Goal: Contribute content: Contribute content

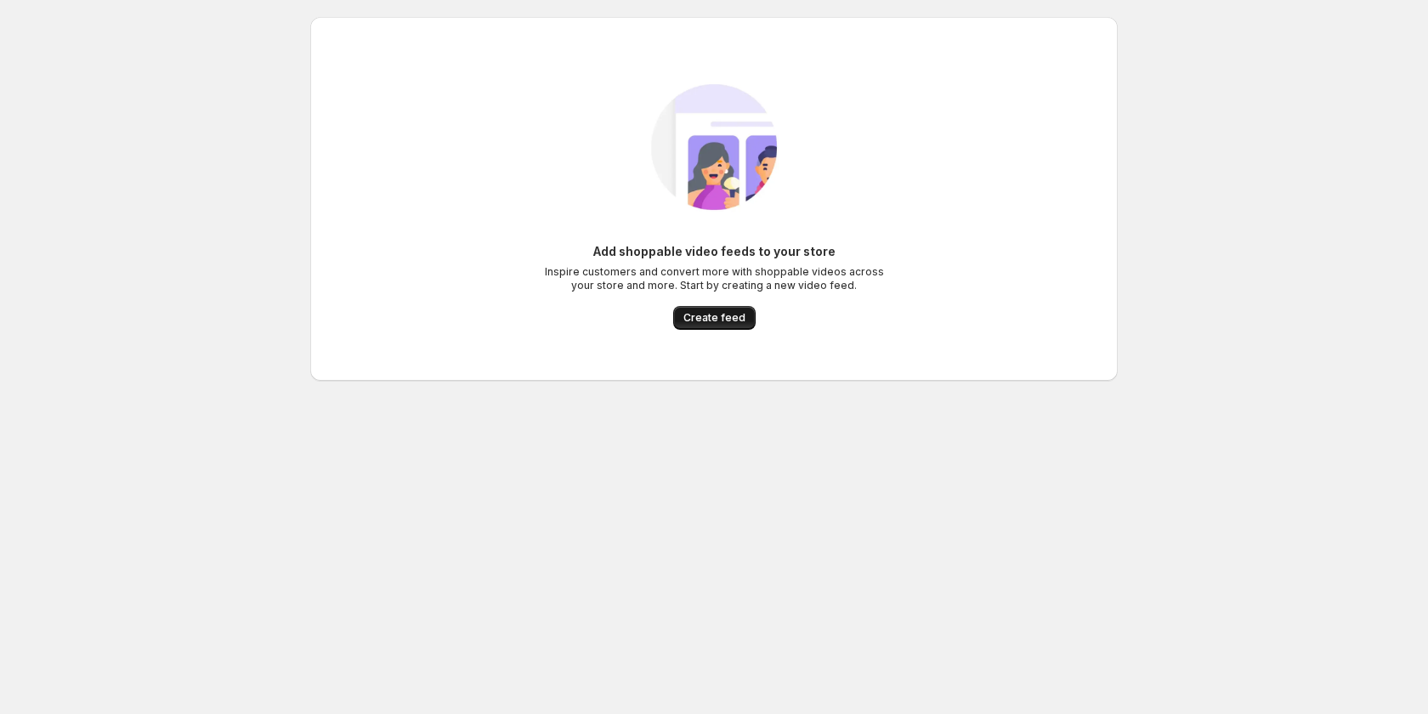
click at [719, 325] on button "Create feed" at bounding box center [714, 318] width 82 height 24
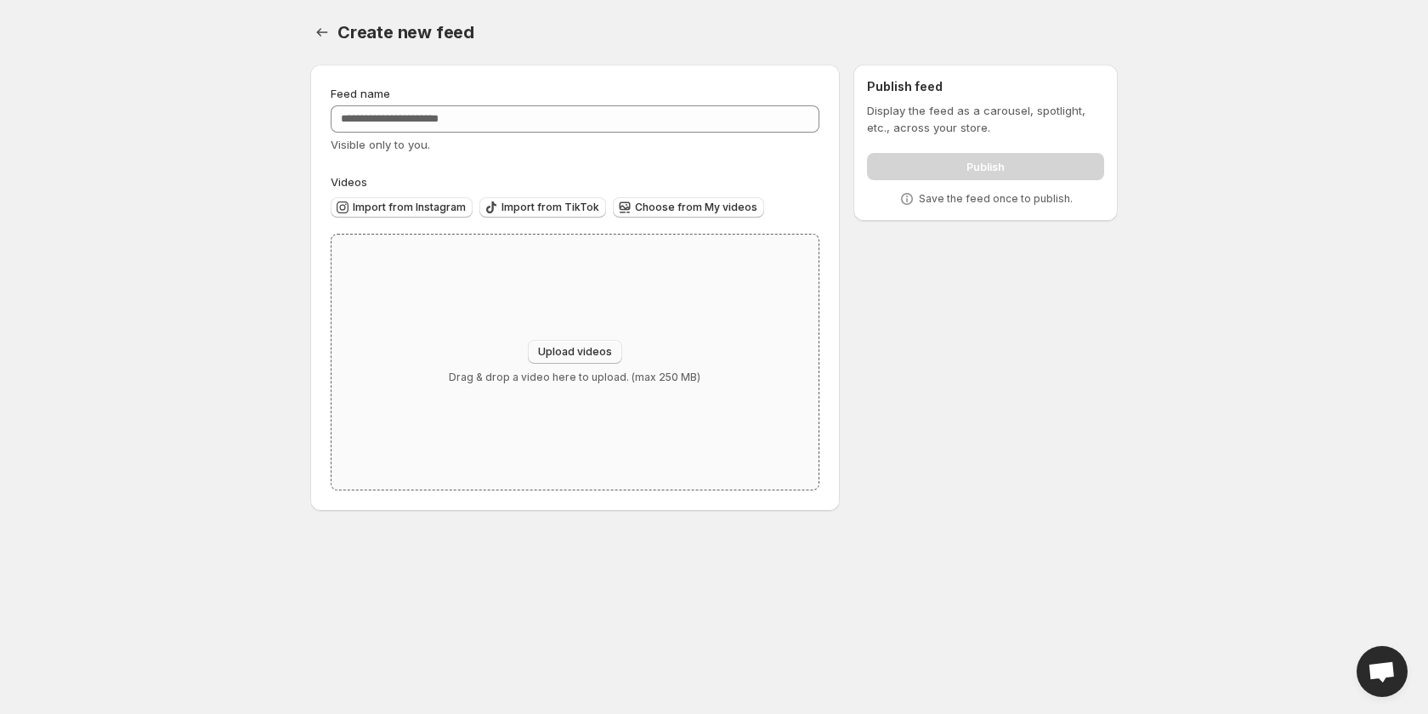
click at [532, 349] on button "Upload videos" at bounding box center [575, 352] width 94 height 24
type input "**********"
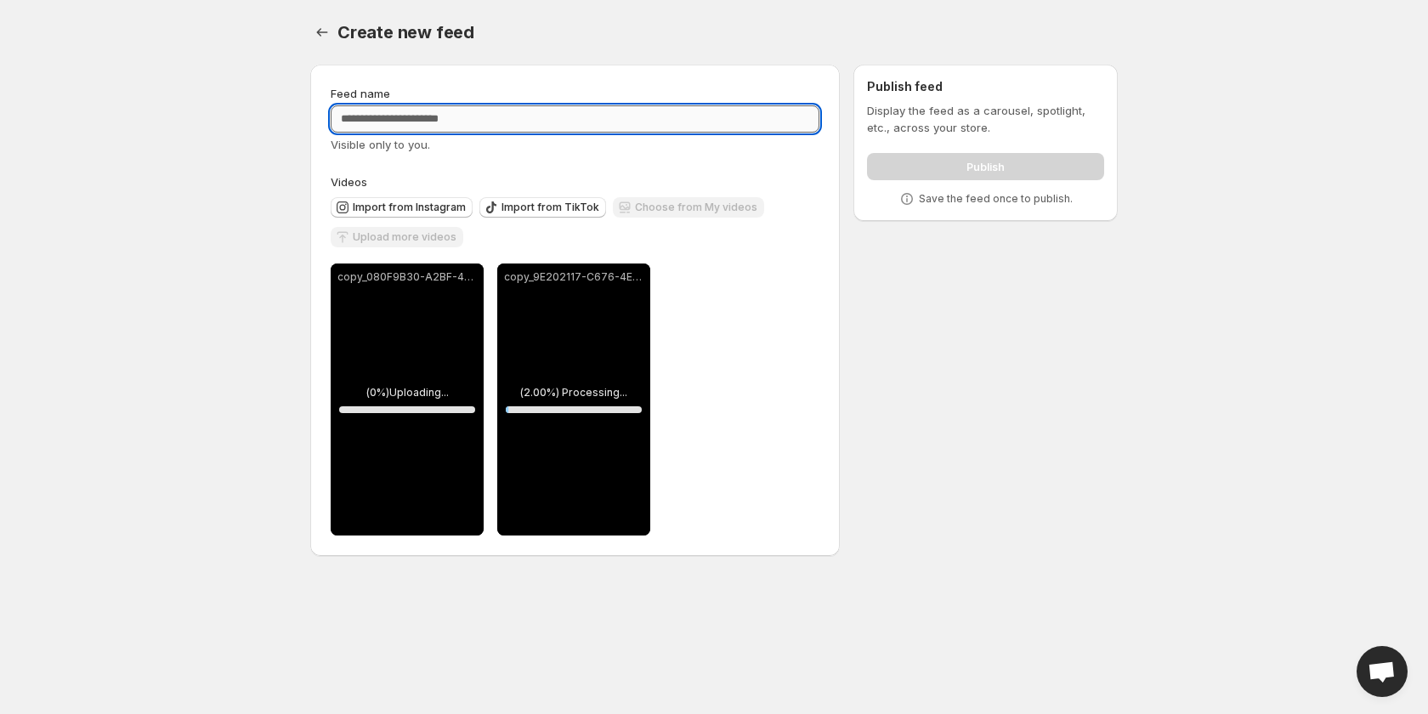
click at [458, 116] on input "Feed name" at bounding box center [575, 118] width 489 height 27
type input "****"
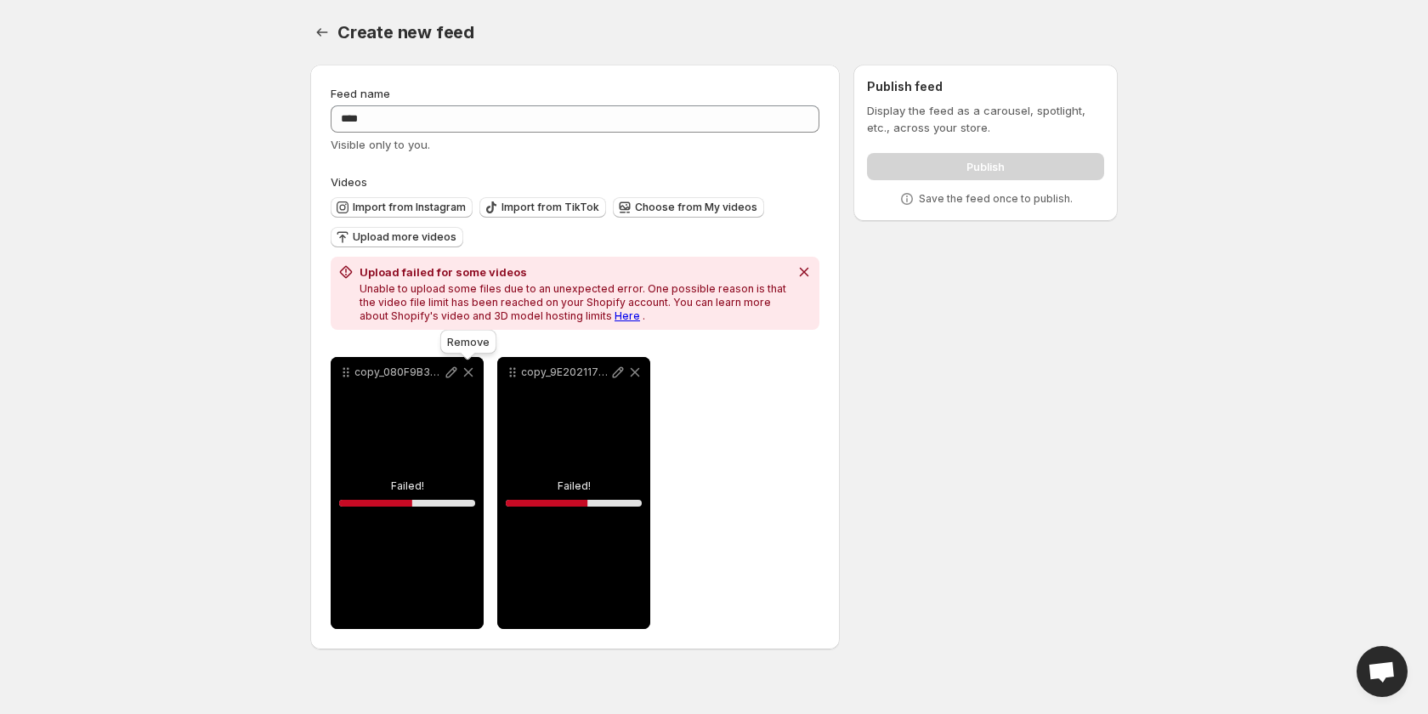
click at [469, 374] on icon at bounding box center [468, 372] width 9 height 9
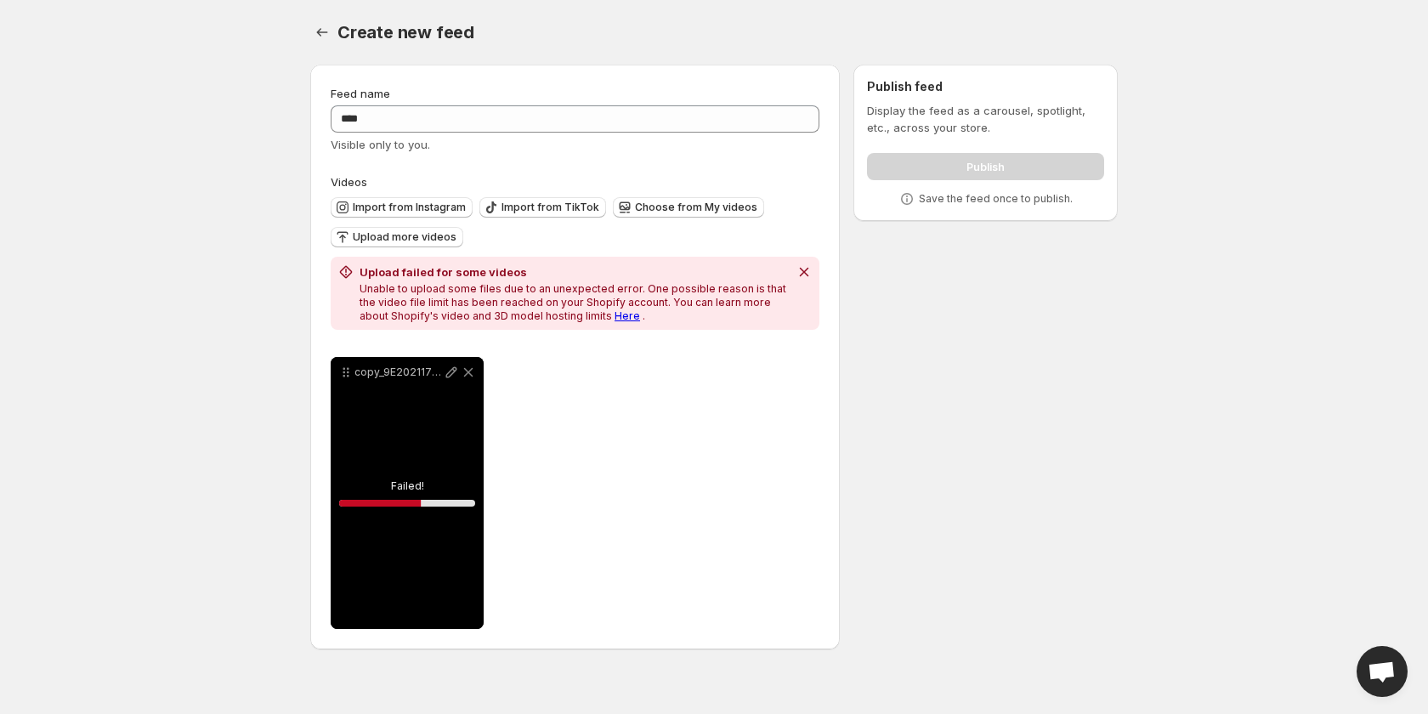
click at [447, 465] on div "copy_9E202117-C676-4EC8-9F50-84B38D9D548D" at bounding box center [407, 493] width 153 height 272
click at [375, 498] on div "copy_9E202117-C676-4EC8-9F50-84B38D9D548D" at bounding box center [407, 493] width 153 height 272
click at [457, 368] on icon at bounding box center [451, 372] width 11 height 11
click at [462, 367] on icon at bounding box center [468, 372] width 17 height 17
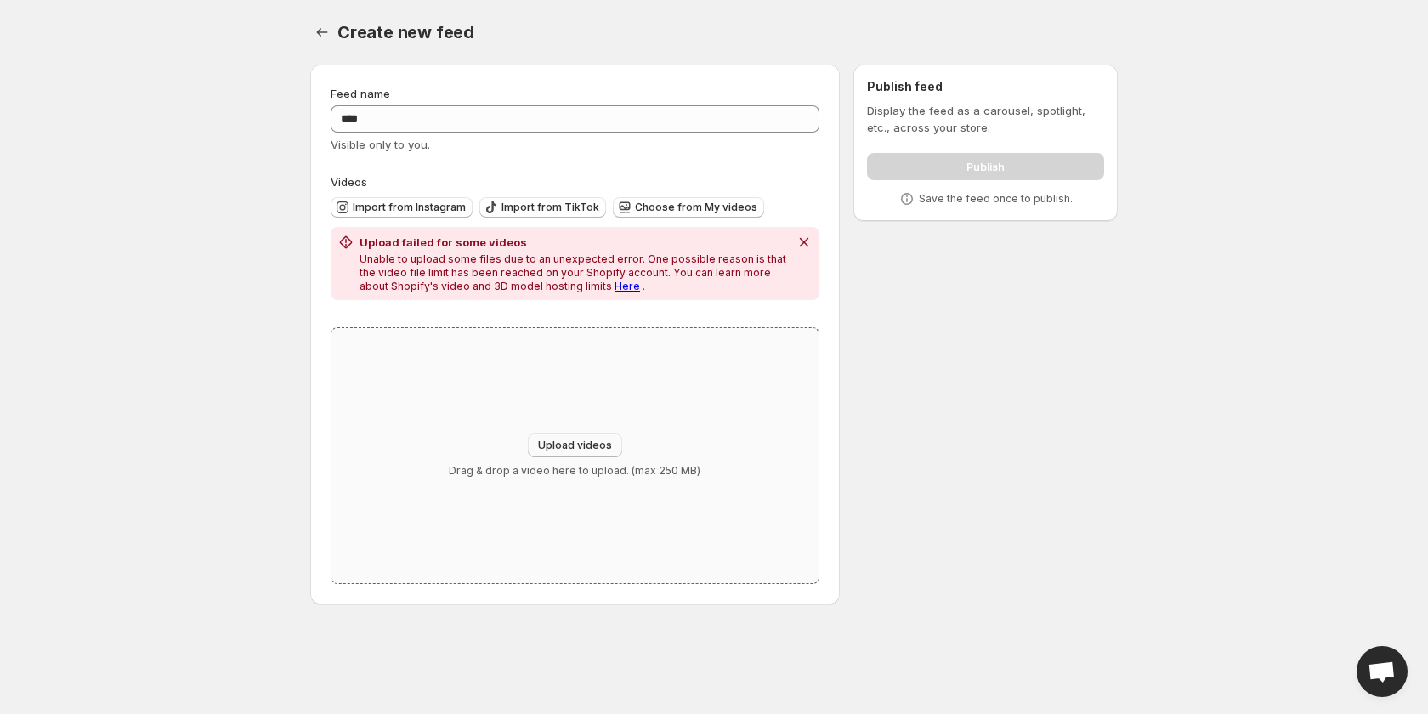
click at [573, 445] on span "Upload videos" at bounding box center [575, 446] width 74 height 14
type input "**********"
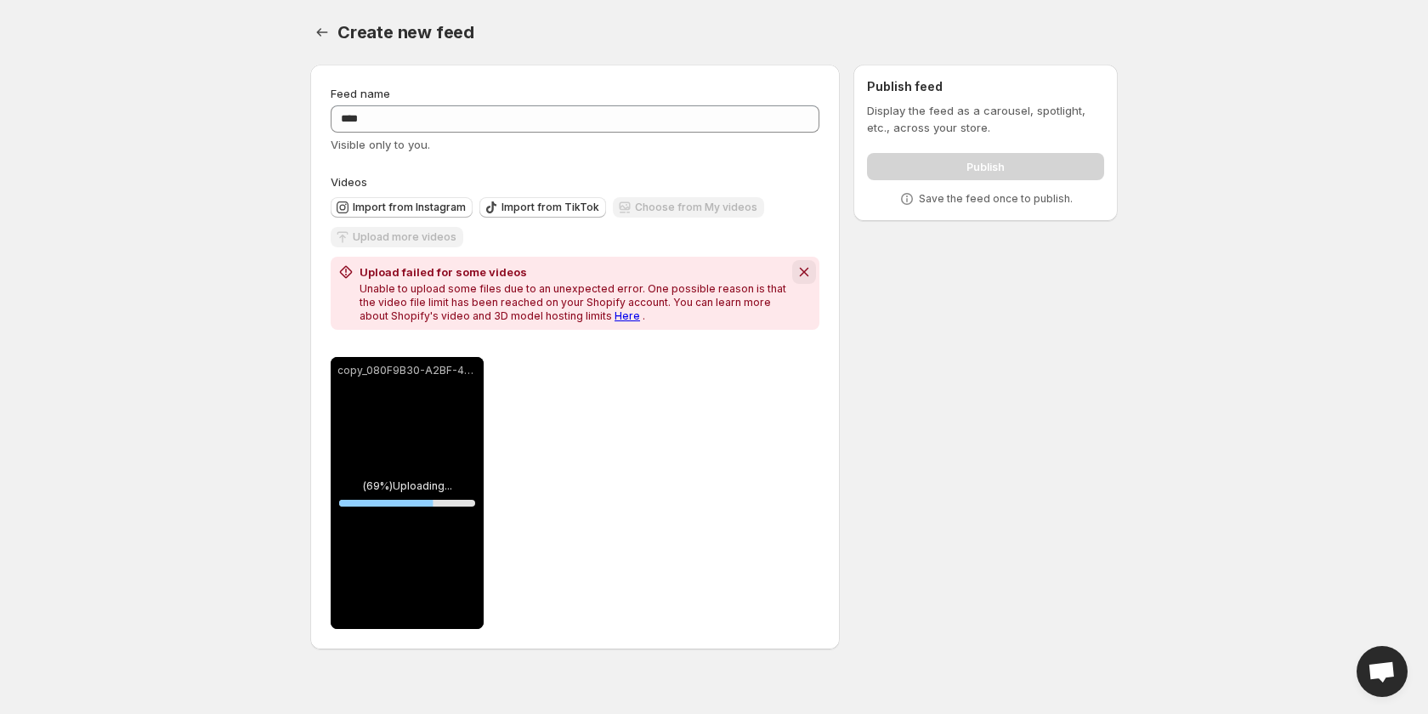
click at [807, 269] on icon "Dismiss notification" at bounding box center [803, 272] width 9 height 9
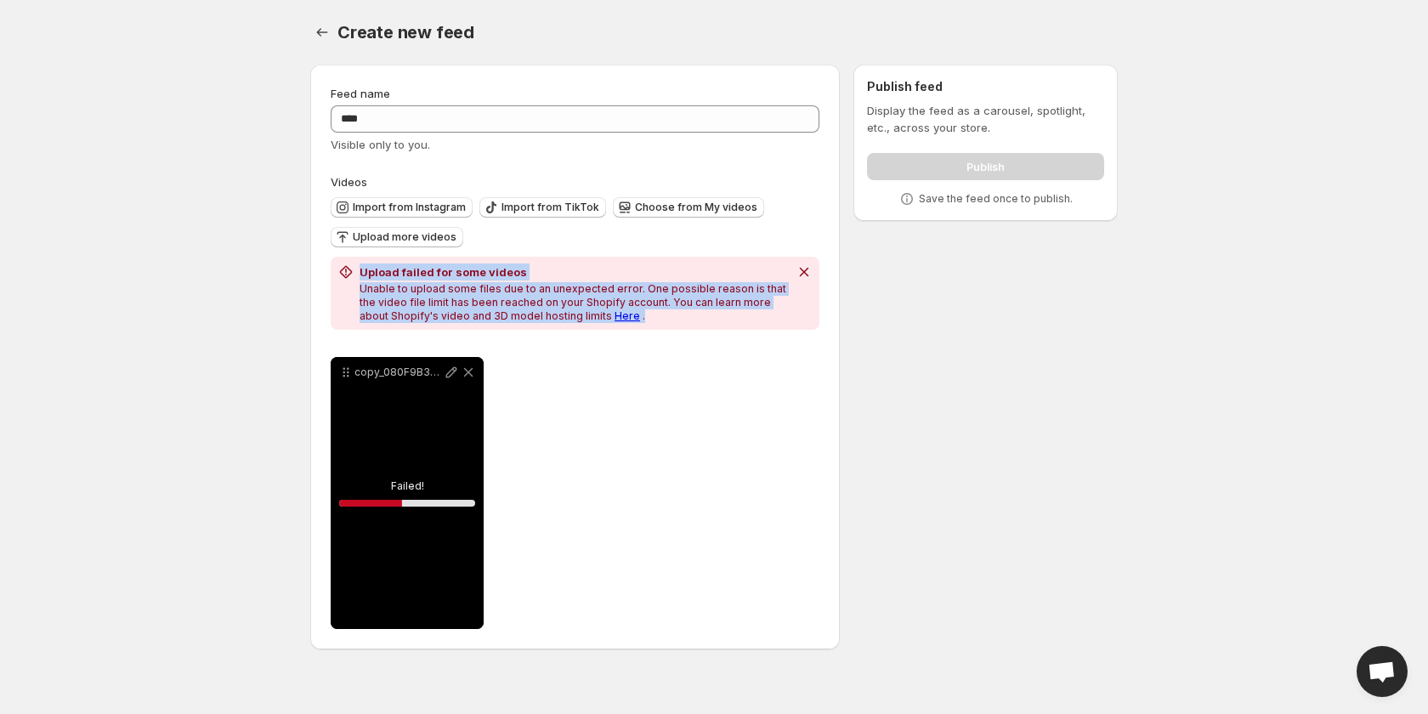
drag, startPoint x: 361, startPoint y: 273, endPoint x: 644, endPoint y: 319, distance: 286.0
click at [651, 317] on div "Upload failed for some videos Unable to upload some files due to an unexpected …" at bounding box center [574, 294] width 429 height 60
copy div "Upload failed for some videos Unable to upload some files due to an unexpected …"
